Goal: Book appointment/travel/reservation

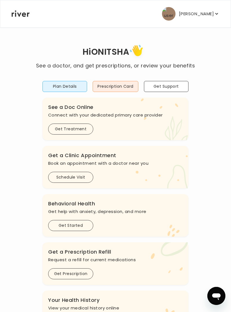
click at [73, 84] on button "Plan Details" at bounding box center [65, 86] width 45 height 11
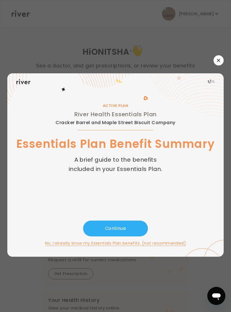
click at [176, 206] on div "ACTIVE PLAN River Health Essentials Plan Cracker Barrel and Maple Street Biscui…" at bounding box center [115, 155] width 199 height 130
click at [136, 221] on div "ACTIVE PLAN River Health Essentials Plan Cracker Barrel and Maple Street Biscui…" at bounding box center [115, 155] width 199 height 130
click at [214, 65] on button "button" at bounding box center [219, 60] width 10 height 10
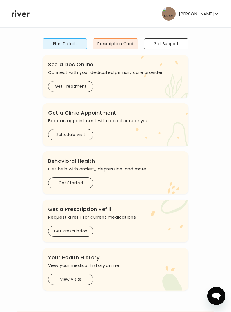
scroll to position [37, 0]
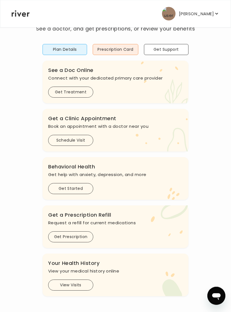
click at [82, 190] on button "Get Started" at bounding box center [70, 188] width 45 height 11
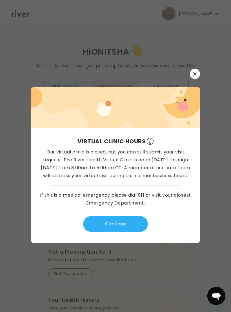
click at [194, 75] on icon "button" at bounding box center [194, 73] width 3 height 3
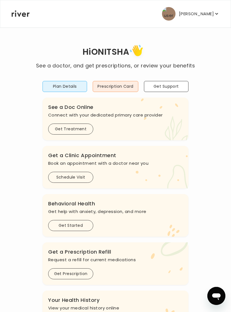
click at [87, 130] on button "Get Treatment" at bounding box center [70, 129] width 45 height 11
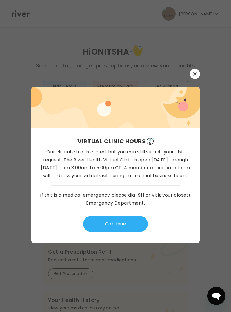
click at [194, 75] on icon "button" at bounding box center [194, 73] width 3 height 3
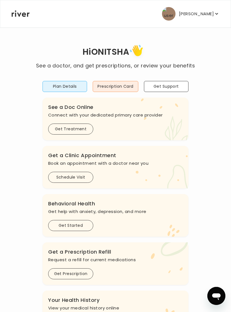
click at [83, 180] on button "Schedule Visit" at bounding box center [70, 177] width 45 height 11
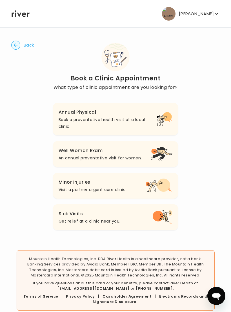
scroll to position [6, 0]
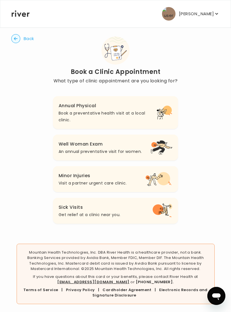
click at [206, 14] on p "[PERSON_NAME]" at bounding box center [196, 14] width 35 height 8
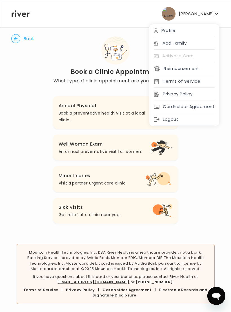
click at [182, 13] on p "[PERSON_NAME]" at bounding box center [196, 14] width 35 height 8
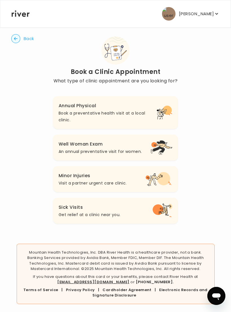
click at [176, 14] on img "button" at bounding box center [169, 14] width 14 height 14
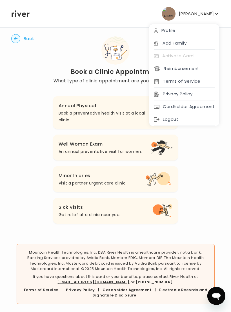
click at [23, 15] on icon at bounding box center [21, 13] width 18 height 6
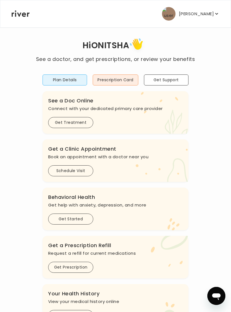
click at [27, 16] on icon at bounding box center [21, 13] width 18 height 6
click at [25, 16] on icon at bounding box center [21, 13] width 18 height 6
